Goal: Task Accomplishment & Management: Complete application form

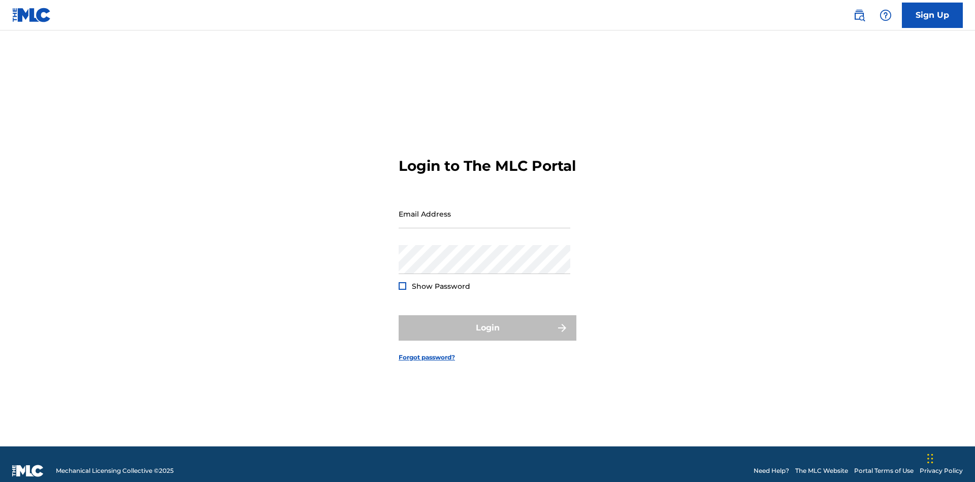
scroll to position [13, 0]
click at [485, 209] on input "Email Address" at bounding box center [485, 213] width 172 height 29
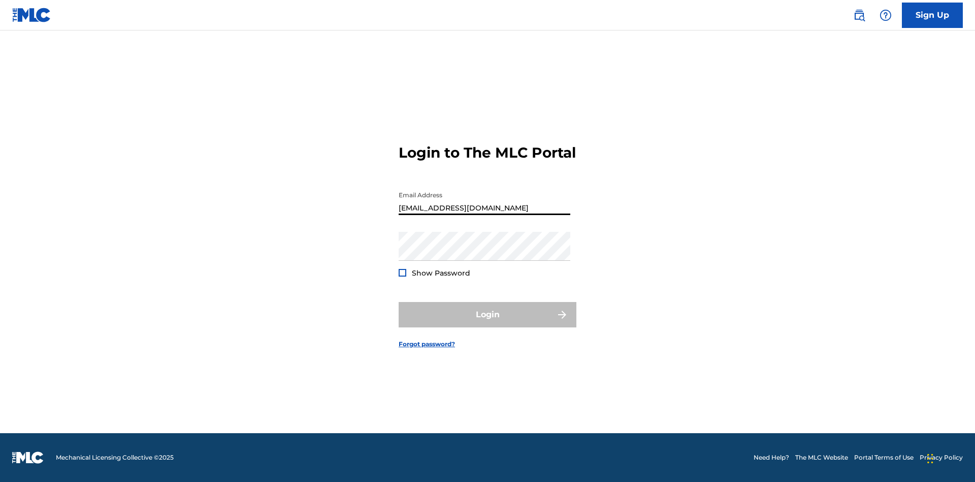
type input "[EMAIL_ADDRESS][DOMAIN_NAME]"
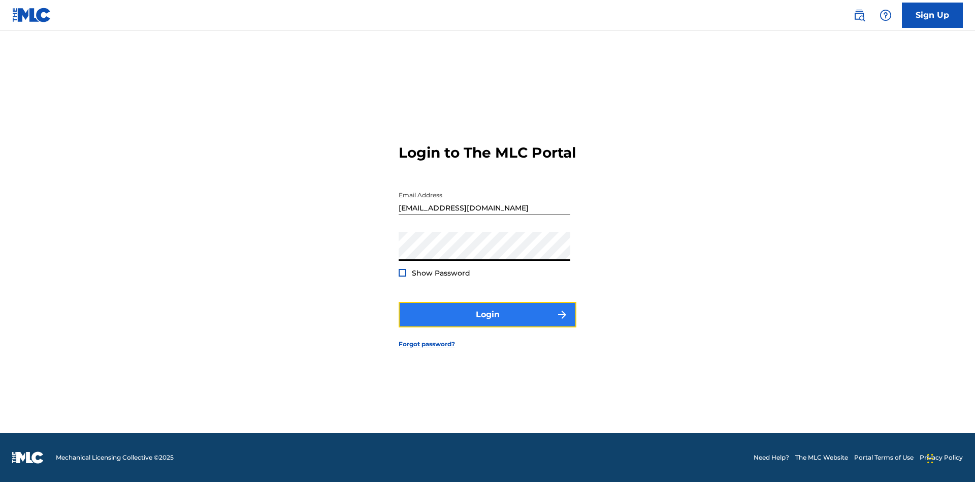
click at [488, 323] on button "Login" at bounding box center [488, 314] width 178 height 25
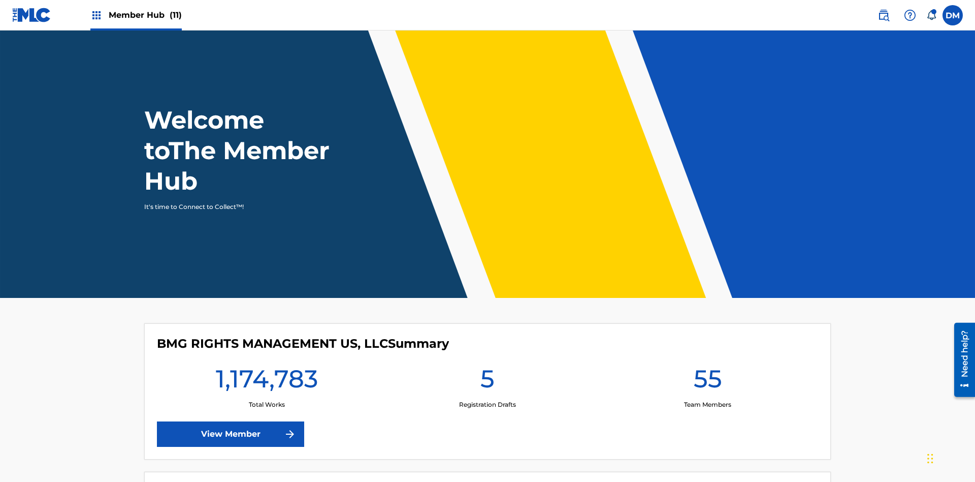
click at [145, 15] on span "Member Hub (11)" at bounding box center [145, 15] width 73 height 12
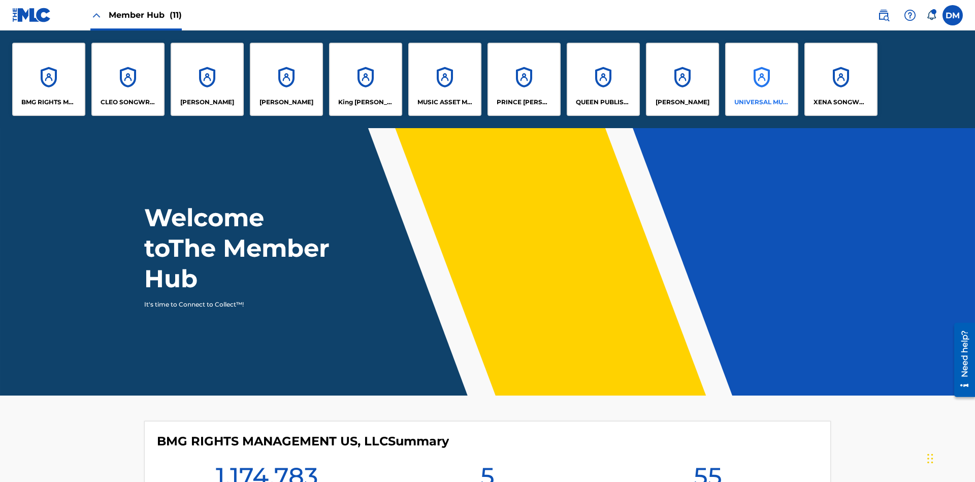
click at [761, 102] on p "UNIVERSAL MUSIC PUB GROUP" at bounding box center [762, 102] width 55 height 9
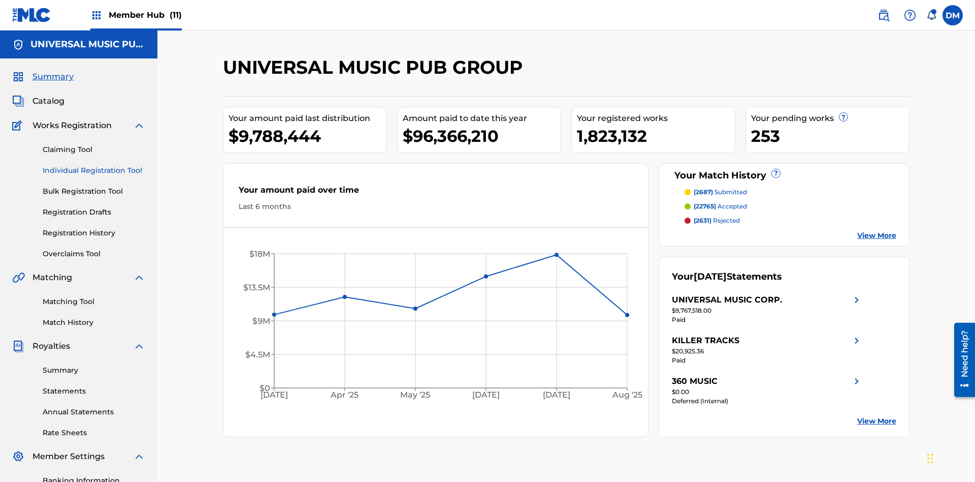
click at [94, 165] on link "Individual Registration Tool" at bounding box center [94, 170] width 103 height 11
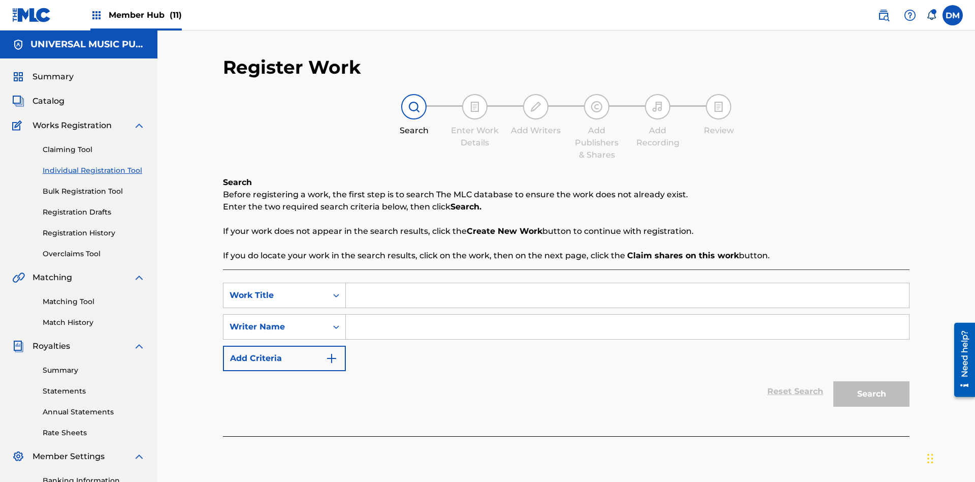
click at [627, 283] on input "Search Form" at bounding box center [627, 295] width 563 height 24
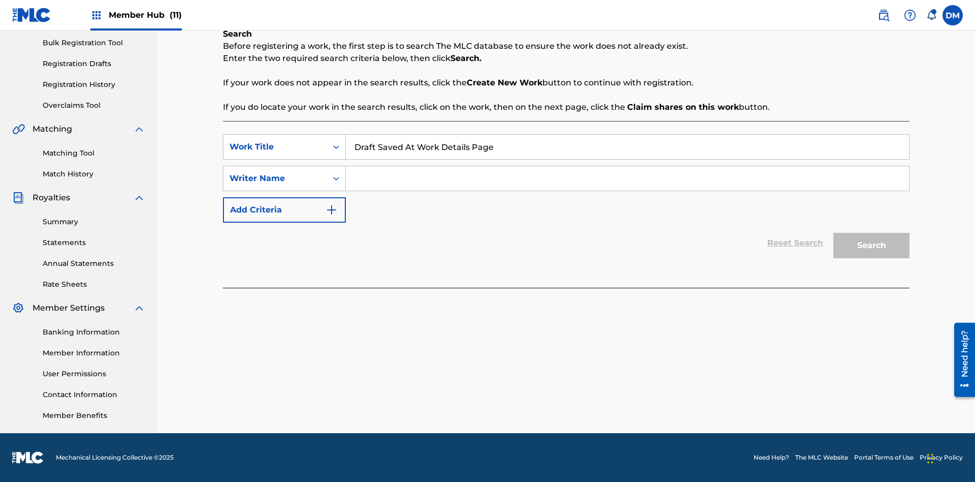
type input "Draft Saved At Work Details Page"
click at [627, 178] on input "Search Form" at bounding box center [627, 178] width 563 height 24
type input "QWERTYUIOP"
click at [872, 245] on button "Search" at bounding box center [872, 245] width 76 height 25
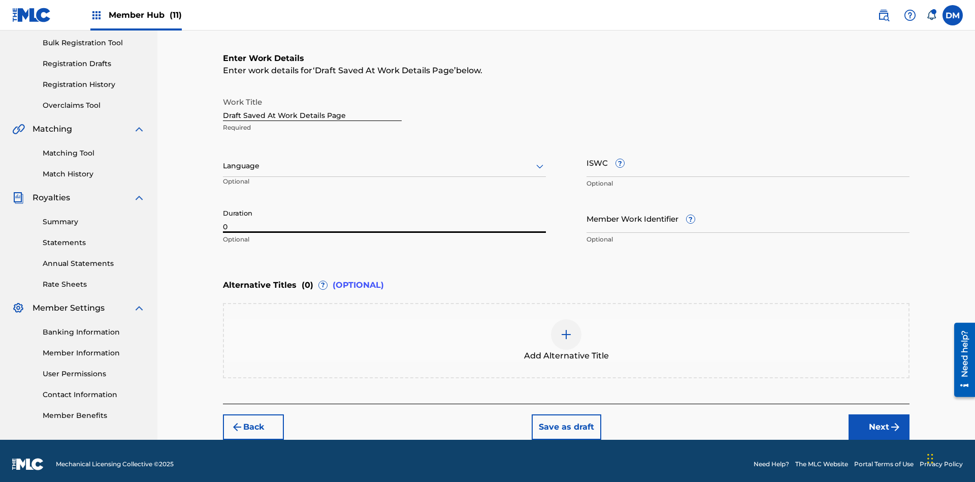
click at [385, 211] on input "0" at bounding box center [384, 218] width 323 height 29
type input "00:00"
click at [540, 160] on icon at bounding box center [540, 166] width 12 height 12
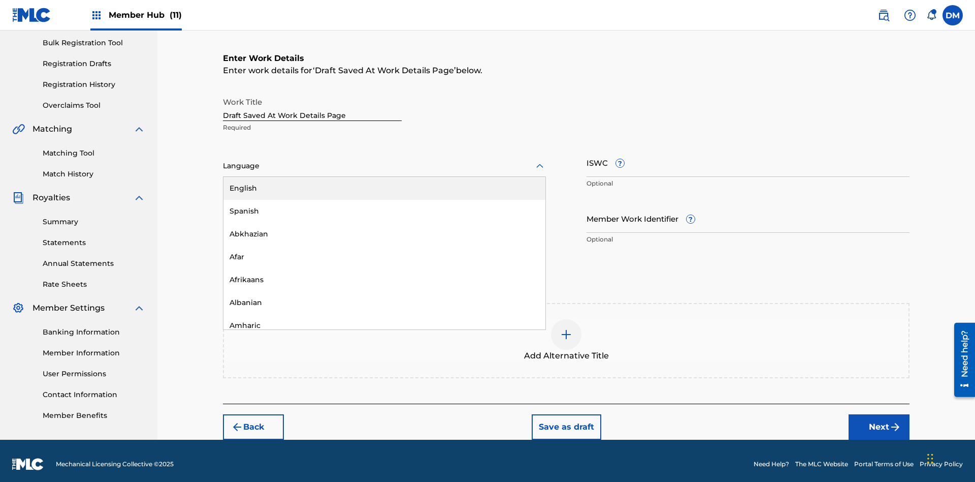
click at [385, 250] on div "Afar" at bounding box center [385, 256] width 322 height 23
click at [748, 211] on input "Member Work Identifier ?" at bounding box center [748, 218] width 323 height 29
click at [748, 155] on input "ISWC ?" at bounding box center [748, 162] width 323 height 29
click at [566, 333] on img at bounding box center [566, 334] width 12 height 12
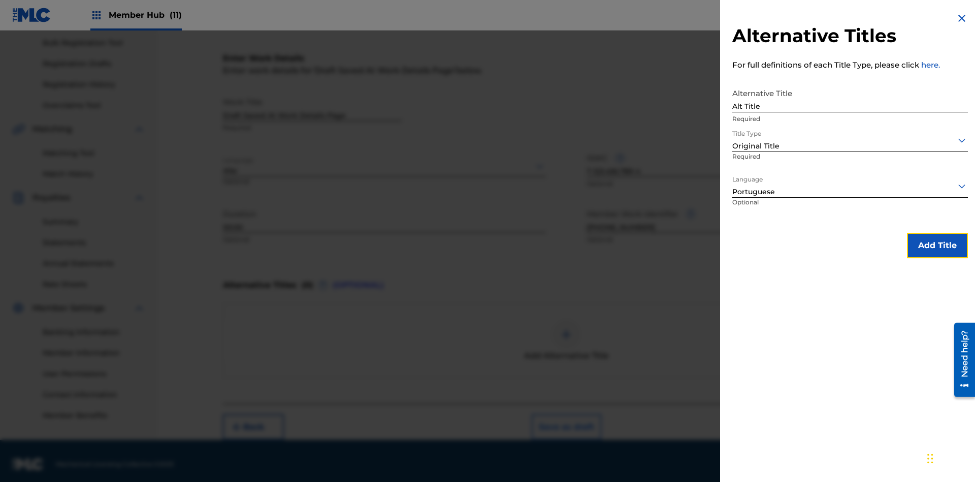
click at [938, 245] on button "Add Title" at bounding box center [937, 245] width 61 height 25
click at [566, 420] on button "Save as draft" at bounding box center [567, 426] width 70 height 25
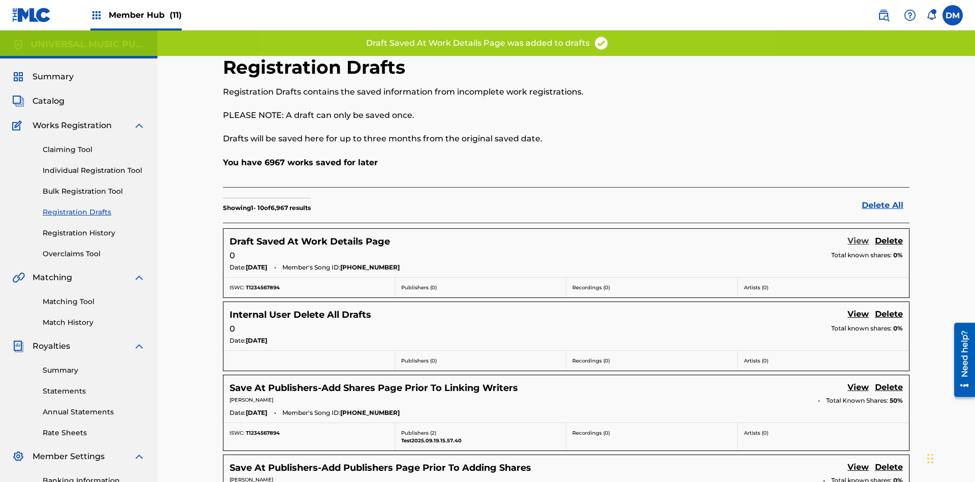
click at [858, 235] on link "View" at bounding box center [858, 242] width 21 height 14
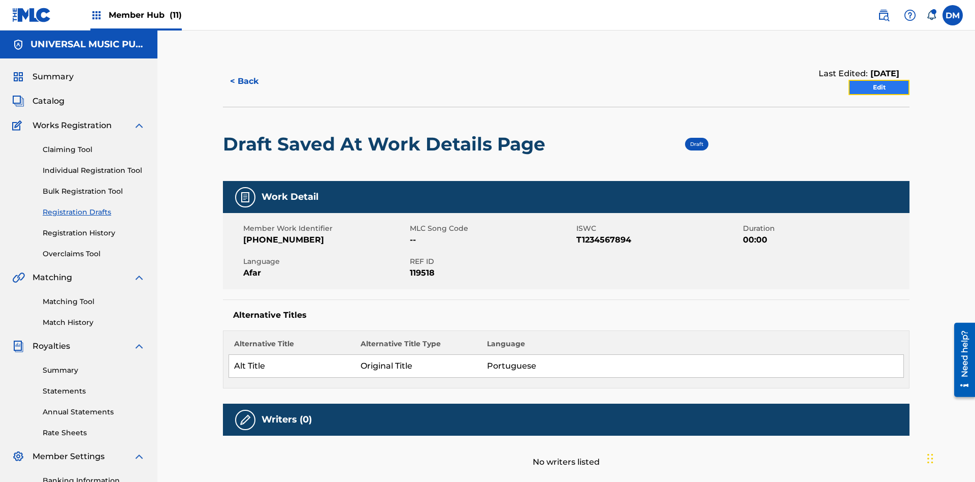
click at [879, 80] on link "Edit" at bounding box center [879, 87] width 61 height 15
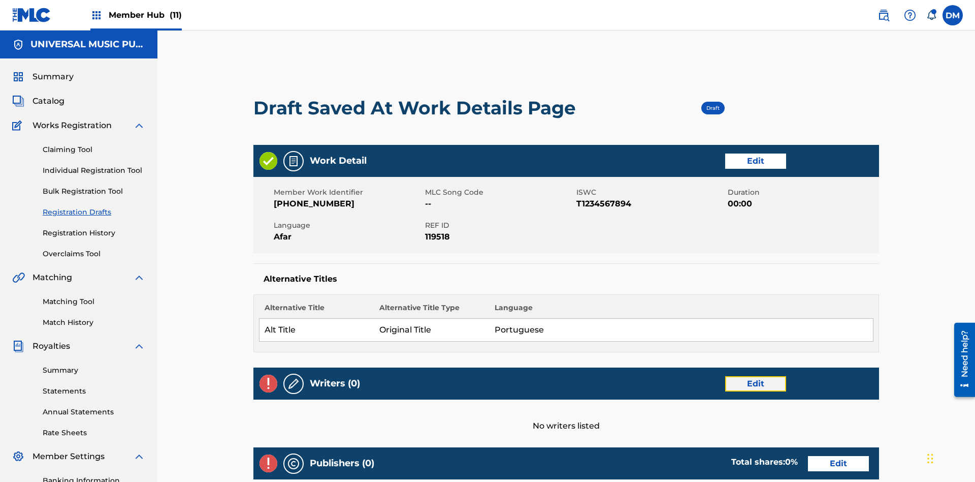
click at [725, 376] on link "Edit" at bounding box center [755, 383] width 61 height 15
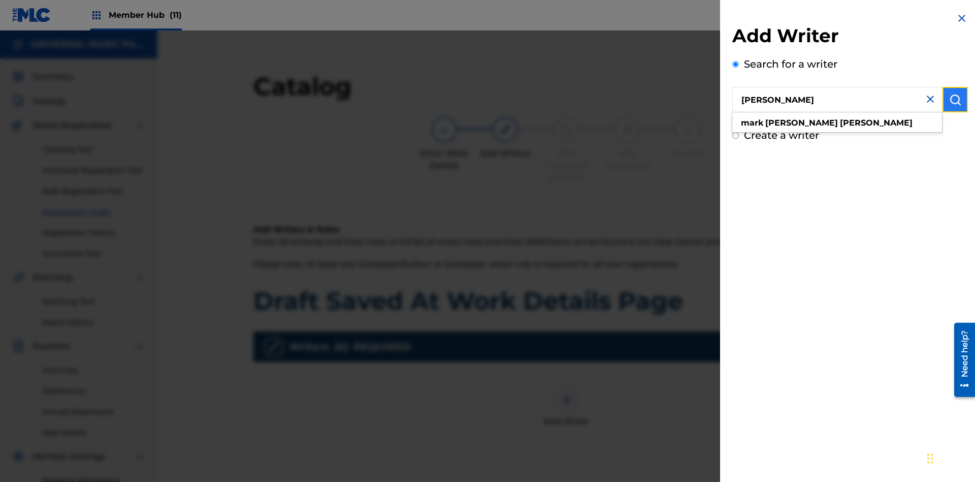
click at [955, 100] on img "submit" at bounding box center [955, 99] width 12 height 12
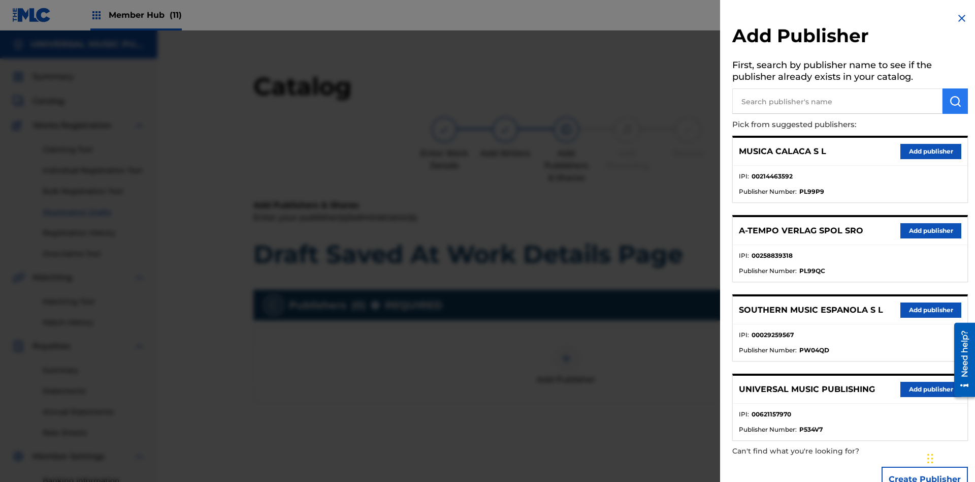
click at [838, 101] on input "text" at bounding box center [837, 100] width 210 height 25
click at [955, 101] on img "submit" at bounding box center [955, 101] width 12 height 12
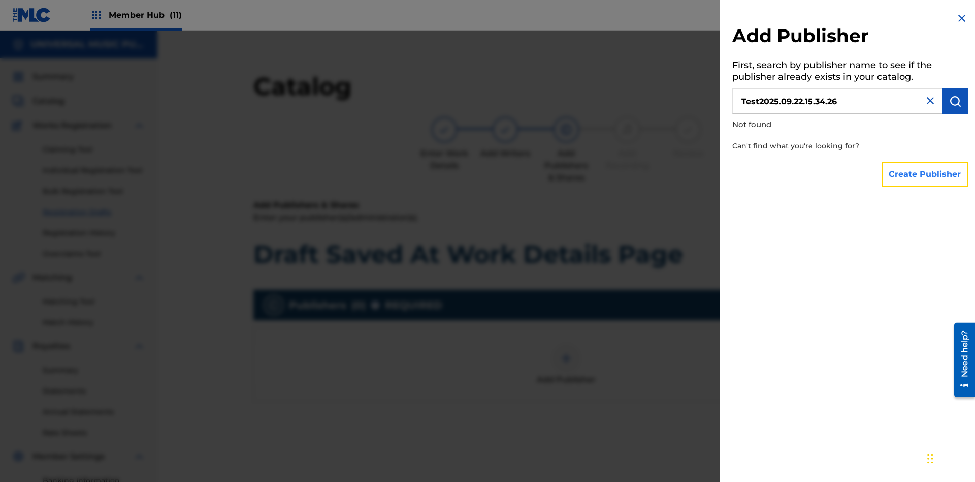
click at [926, 174] on button "Create Publisher" at bounding box center [925, 174] width 86 height 25
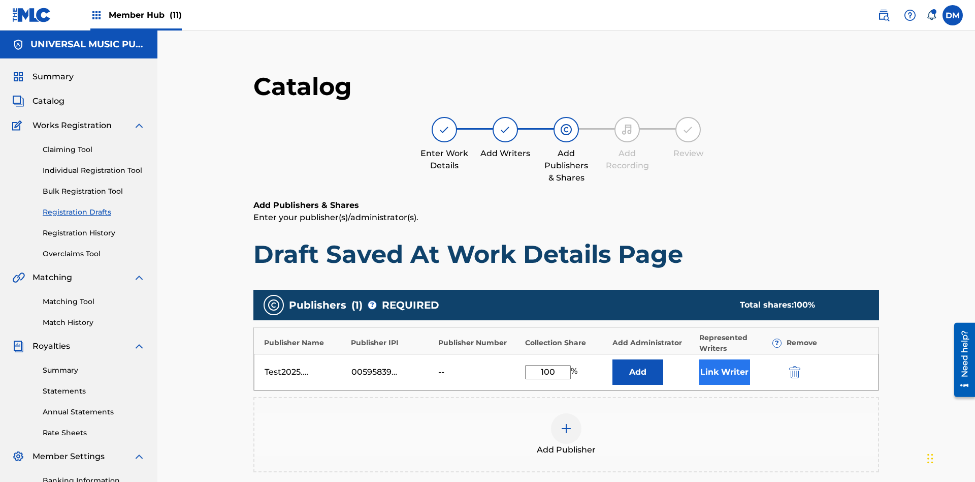
type input "100"
click at [699, 359] on button "Link Writer" at bounding box center [724, 371] width 51 height 25
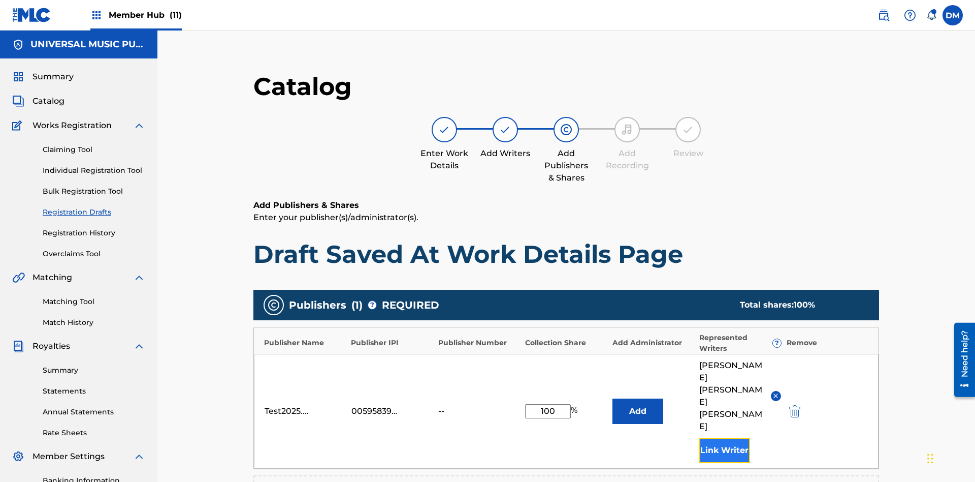
click at [699, 437] on button "Link Writer" at bounding box center [724, 449] width 51 height 25
click at [613, 398] on button "Add" at bounding box center [638, 410] width 51 height 25
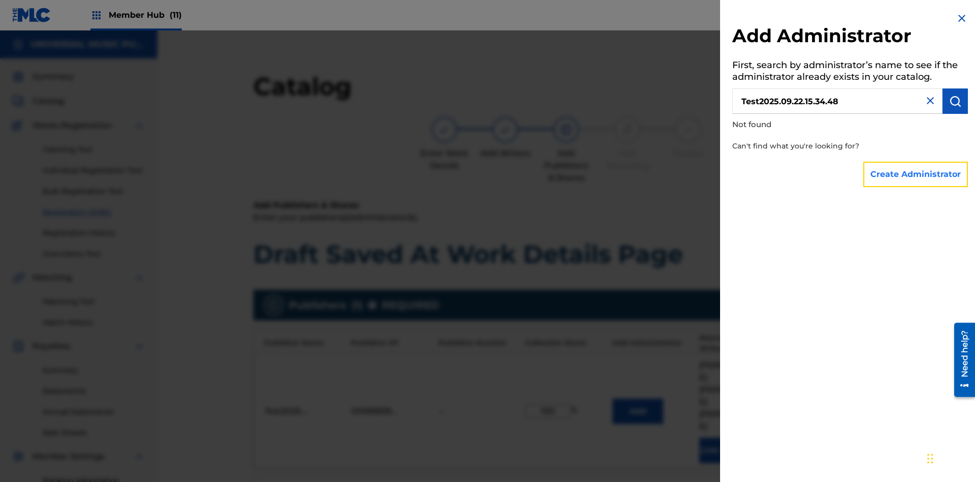
click at [916, 174] on button "Create Administrator" at bounding box center [916, 174] width 105 height 25
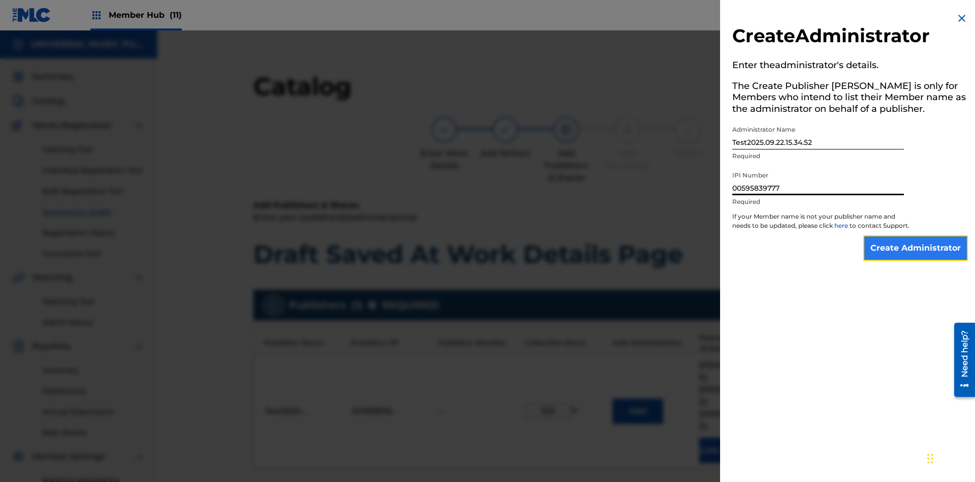
click at [916, 257] on input "Create Administrator" at bounding box center [916, 247] width 105 height 25
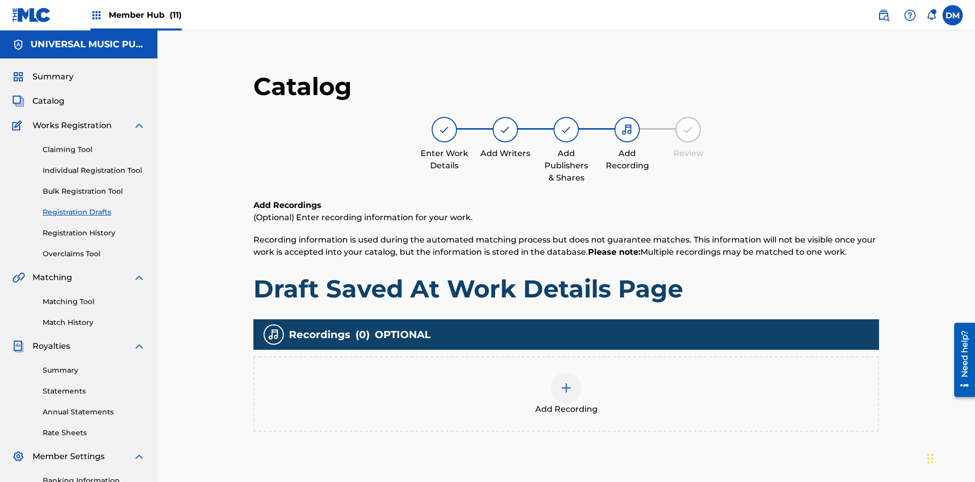
click at [560, 381] on img at bounding box center [566, 387] width 12 height 12
